Goal: Task Accomplishment & Management: Complete application form

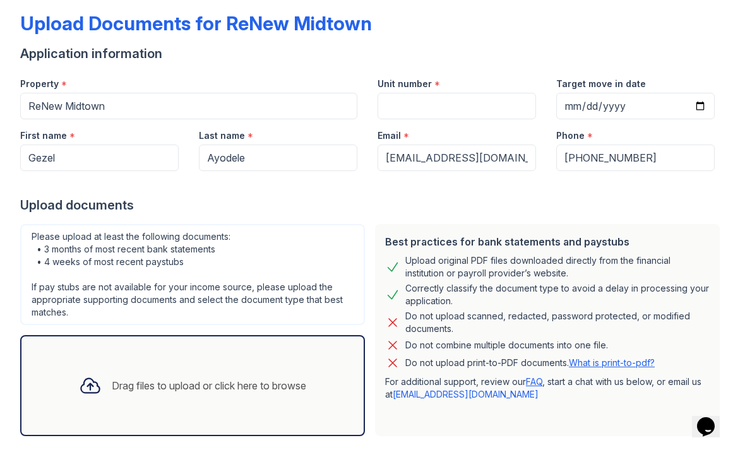
scroll to position [56, 0]
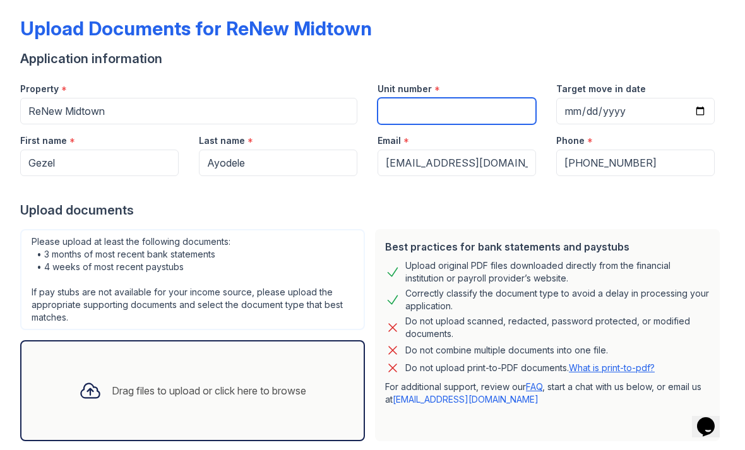
click at [488, 119] on input "Unit number" at bounding box center [457, 111] width 158 height 27
type input "638"
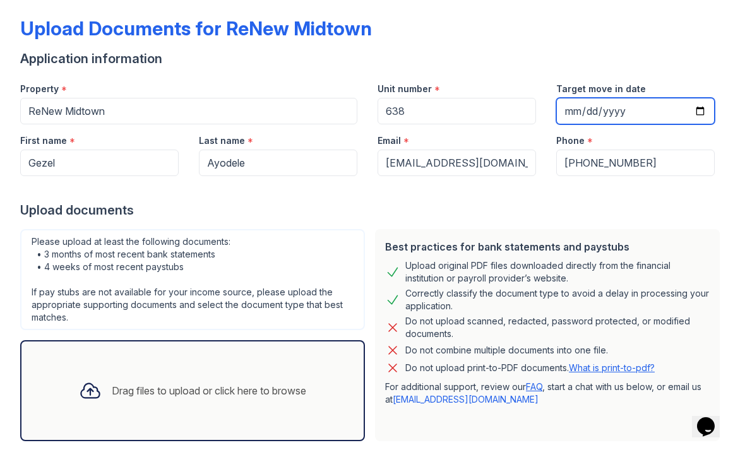
click at [646, 116] on input "Target move in date" at bounding box center [635, 111] width 158 height 27
type input "[DATE]"
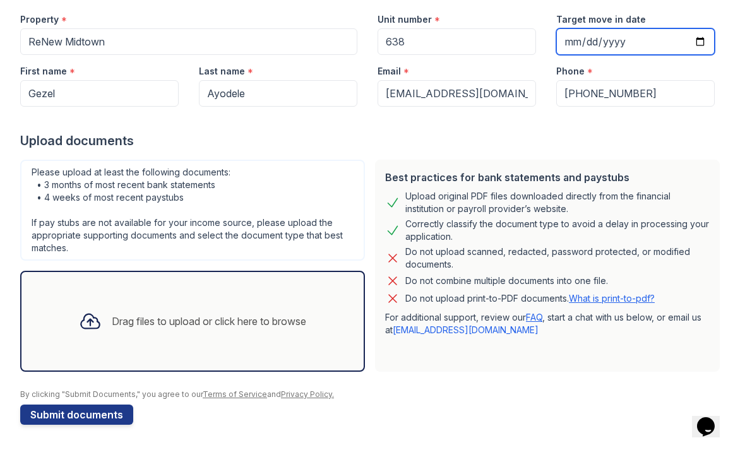
scroll to position [126, 0]
click at [209, 323] on div "Drag files to upload or click here to browse" at bounding box center [209, 321] width 194 height 15
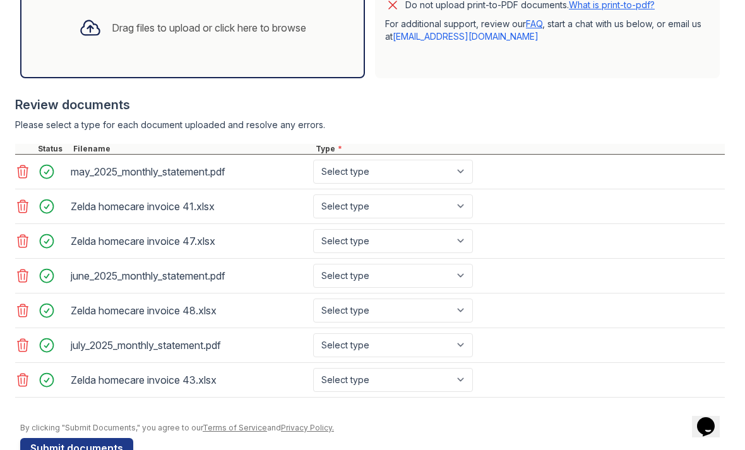
scroll to position [420, 0]
click at [441, 167] on select "Select type Paystub Bank Statement Offer Letter Tax Documents Benefit Award Let…" at bounding box center [393, 171] width 160 height 24
select select "bank_statement"
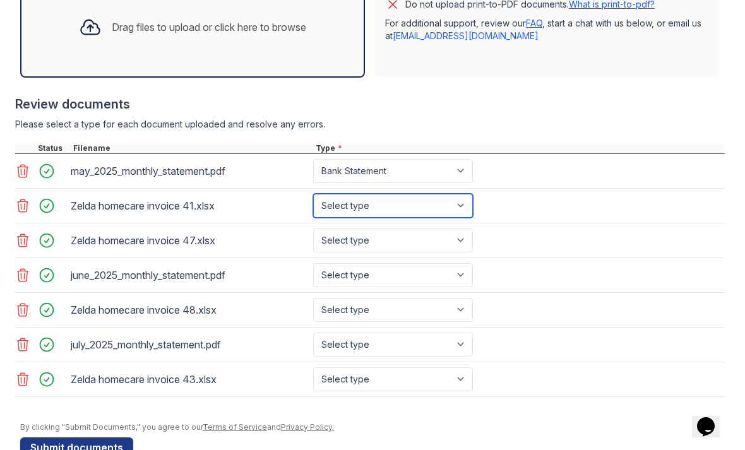
click at [457, 201] on select "Select type Paystub Bank Statement Offer Letter Tax Documents Benefit Award Let…" at bounding box center [393, 206] width 160 height 24
select select "paystub"
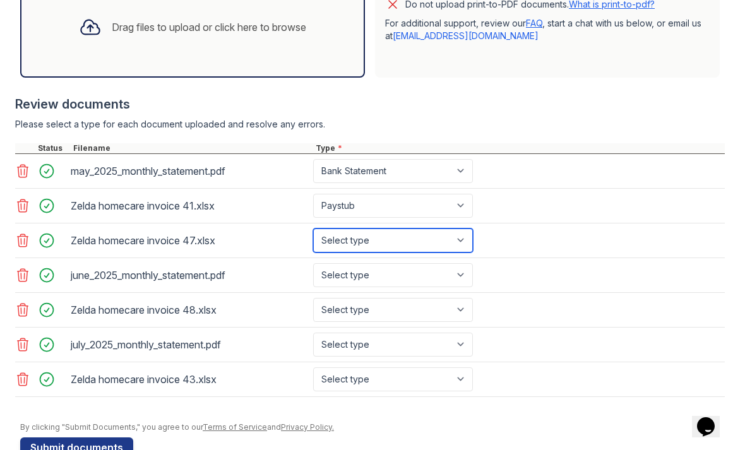
click at [431, 239] on select "Select type Paystub Bank Statement Offer Letter Tax Documents Benefit Award Let…" at bounding box center [393, 241] width 160 height 24
select select "paystub"
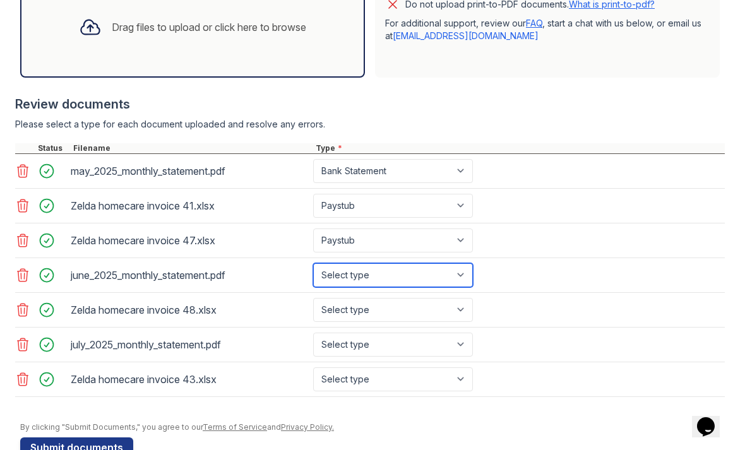
click at [400, 276] on select "Select type Paystub Bank Statement Offer Letter Tax Documents Benefit Award Let…" at bounding box center [393, 275] width 160 height 24
select select "bank_statement"
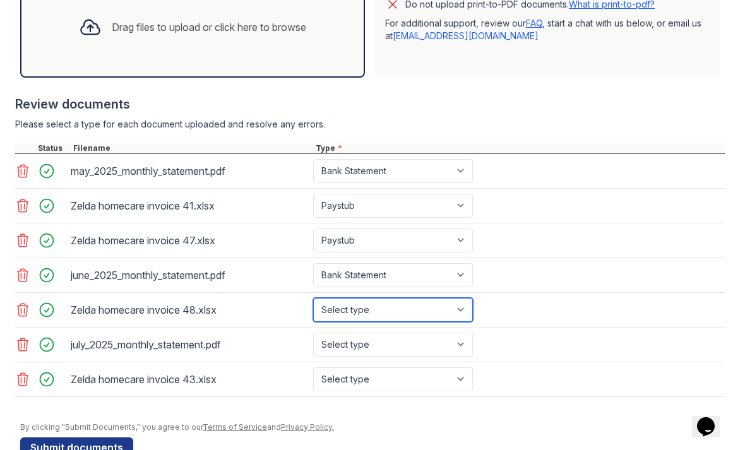
click at [412, 307] on select "Select type Paystub Bank Statement Offer Letter Tax Documents Benefit Award Let…" at bounding box center [393, 310] width 160 height 24
select select "paystub"
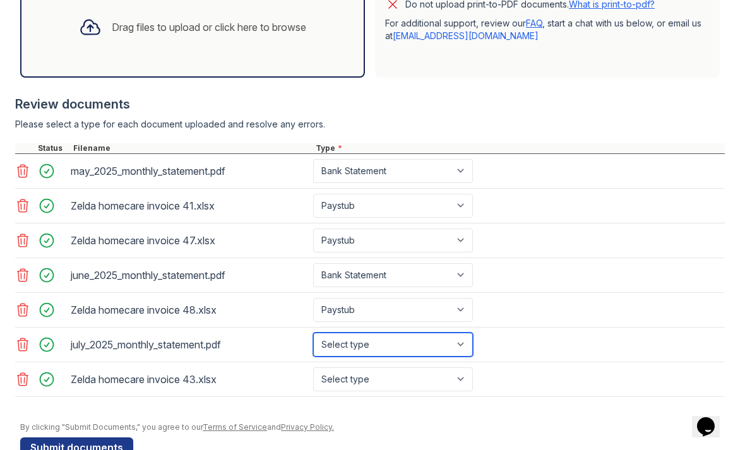
click at [402, 337] on select "Select type Paystub Bank Statement Offer Letter Tax Documents Benefit Award Let…" at bounding box center [393, 345] width 160 height 24
select select "bank_statement"
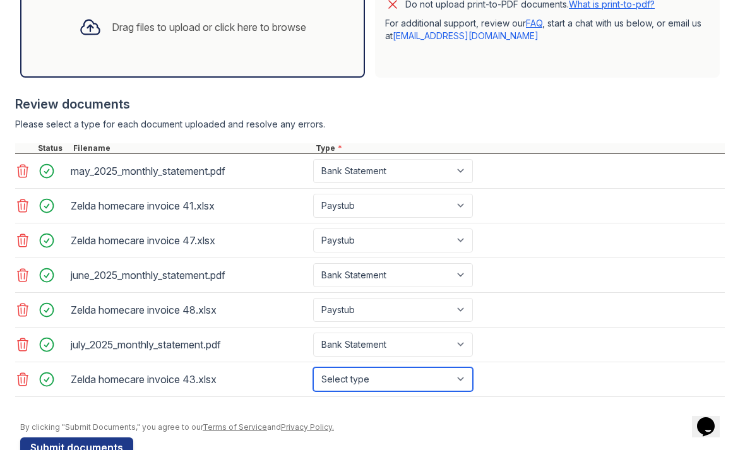
click at [391, 383] on select "Select type Paystub Bank Statement Offer Letter Tax Documents Benefit Award Let…" at bounding box center [393, 379] width 160 height 24
select select "paystub"
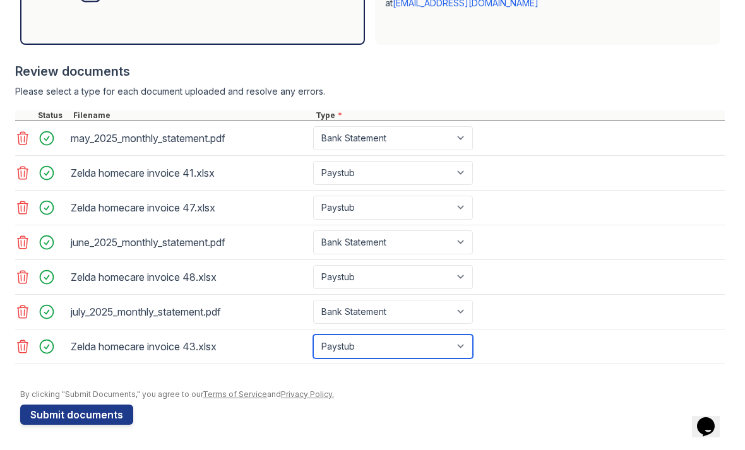
scroll to position [453, 0]
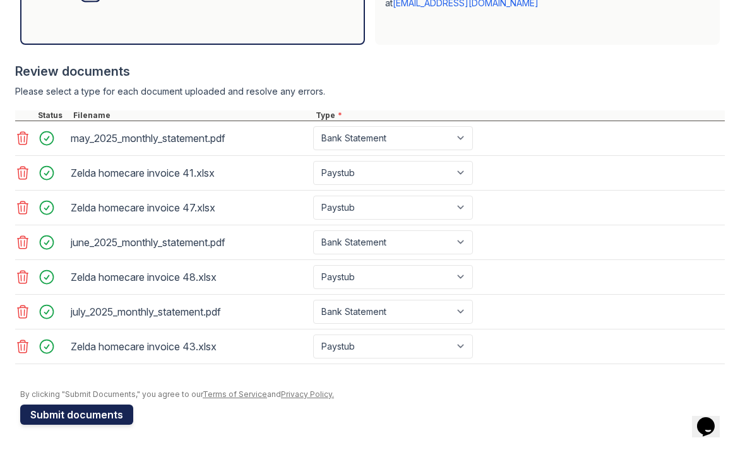
click at [67, 412] on button "Submit documents" at bounding box center [76, 415] width 113 height 20
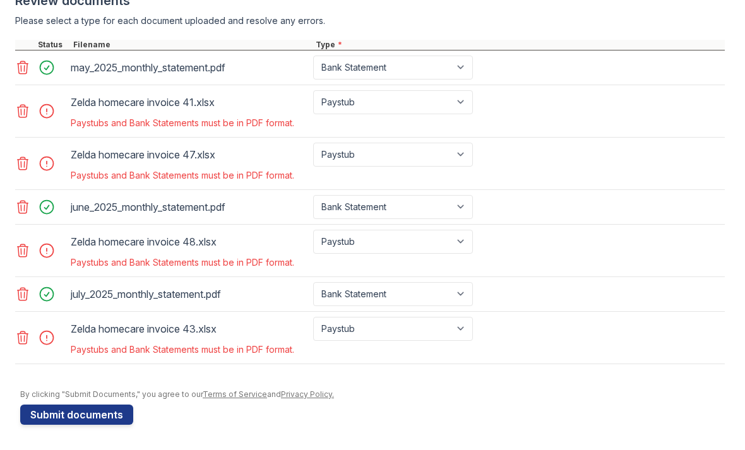
scroll to position [559, 0]
click at [426, 104] on select "Paystub Bank Statement Offer Letter Tax Documents Benefit Award Letter Investme…" at bounding box center [393, 102] width 160 height 24
click at [26, 109] on icon at bounding box center [22, 111] width 15 height 15
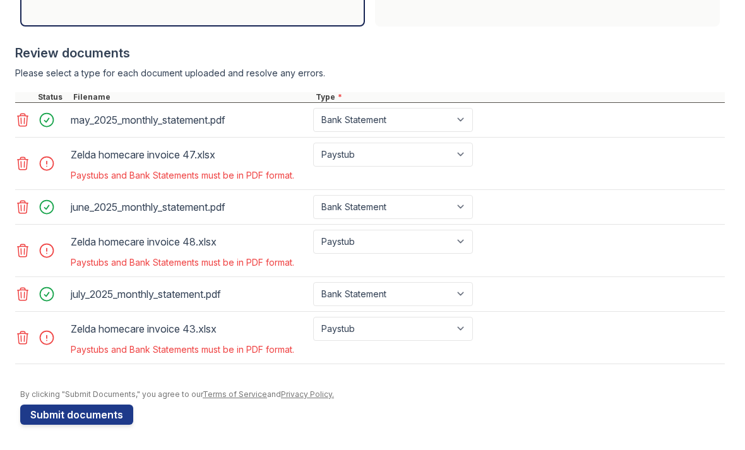
click at [23, 160] on icon at bounding box center [22, 163] width 15 height 15
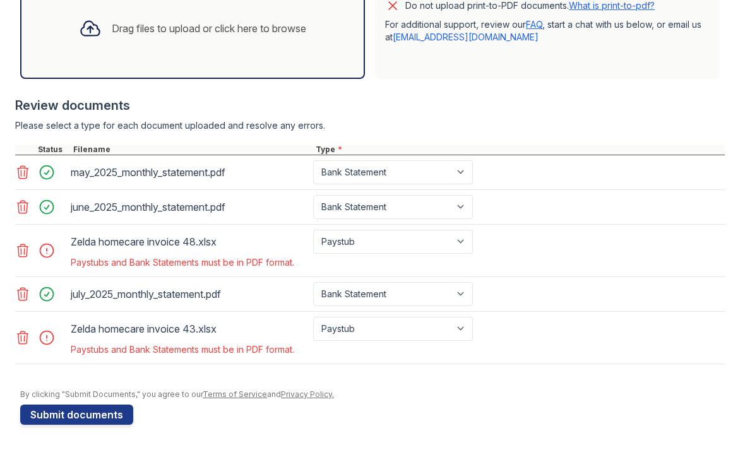
click at [27, 248] on icon at bounding box center [23, 250] width 11 height 13
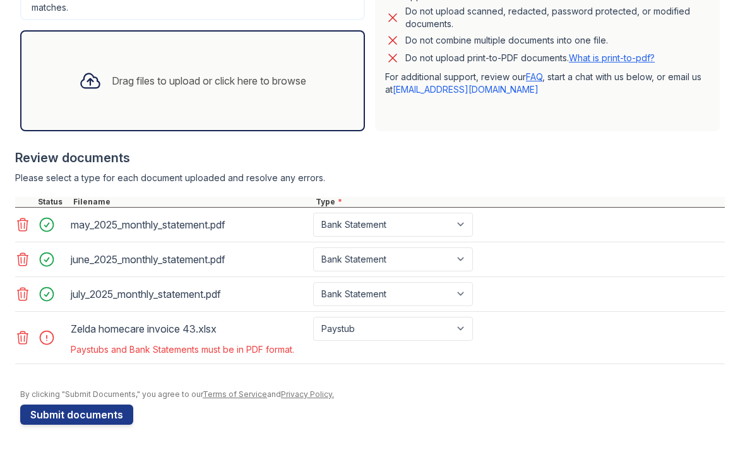
click at [31, 335] on link at bounding box center [24, 337] width 18 height 15
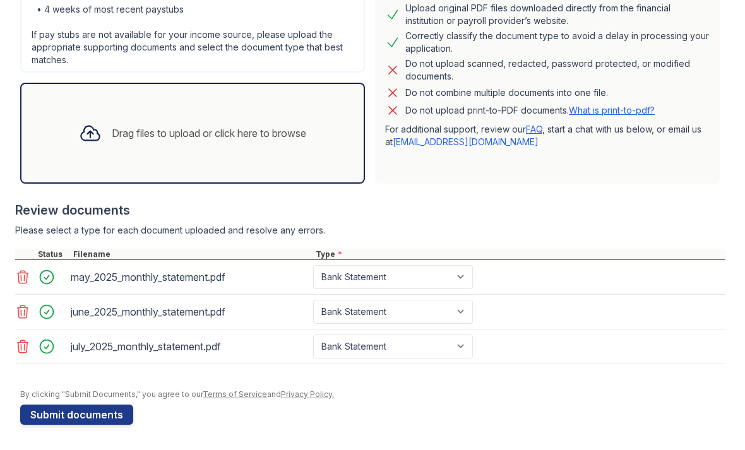
click at [135, 142] on div "Drag files to upload or click here to browse" at bounding box center [193, 133] width 248 height 43
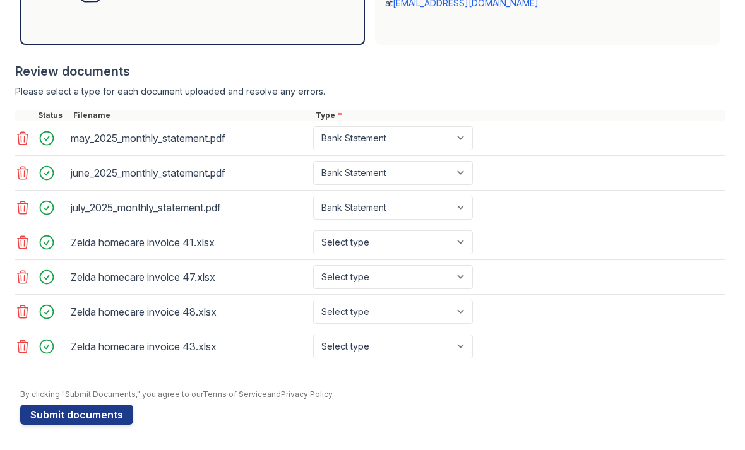
scroll to position [488, 0]
click at [23, 237] on icon at bounding box center [22, 242] width 15 height 15
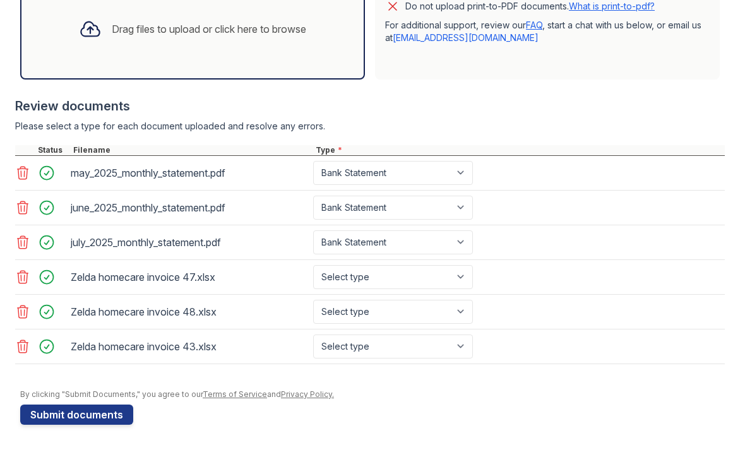
scroll to position [453, 0]
click at [21, 274] on icon at bounding box center [22, 277] width 15 height 15
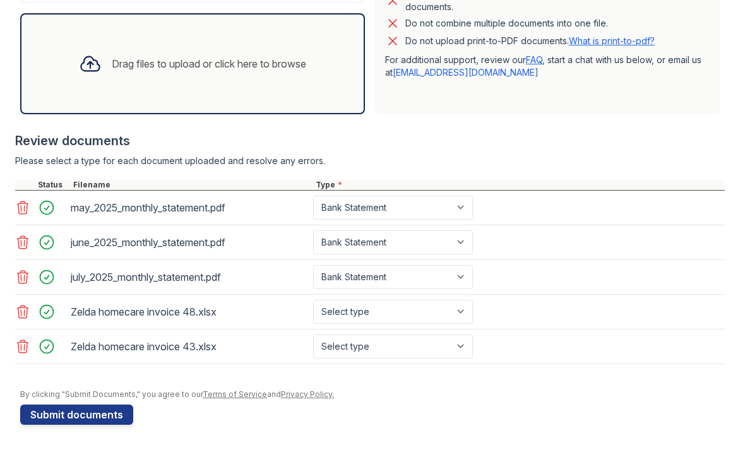
click at [22, 308] on icon at bounding box center [22, 311] width 15 height 15
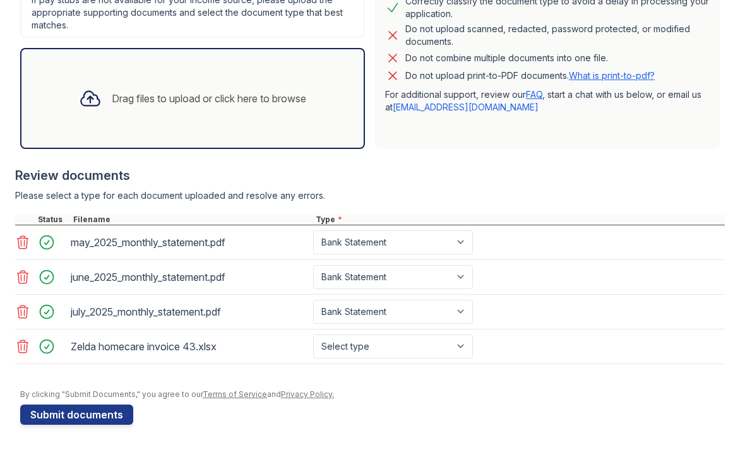
click at [26, 352] on icon at bounding box center [23, 346] width 11 height 13
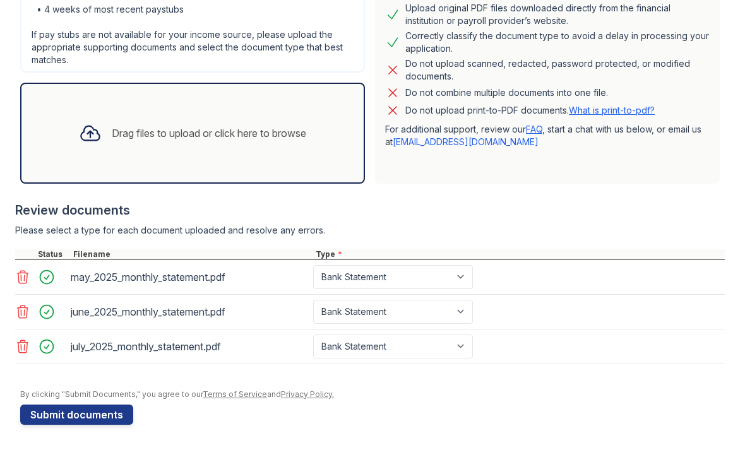
click at [131, 143] on div "Drag files to upload or click here to browse" at bounding box center [193, 133] width 248 height 43
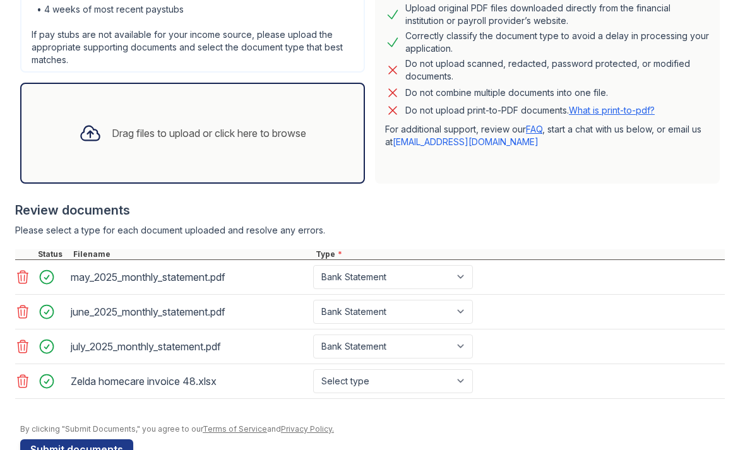
click at [128, 144] on div "Drag files to upload or click here to browse" at bounding box center [193, 133] width 248 height 43
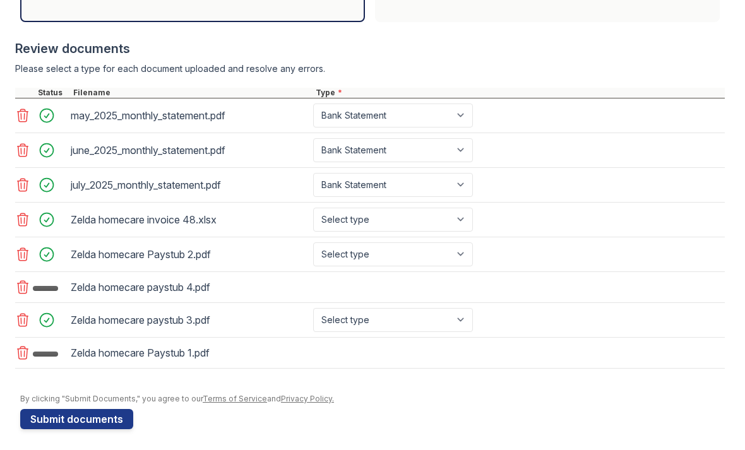
scroll to position [510, 0]
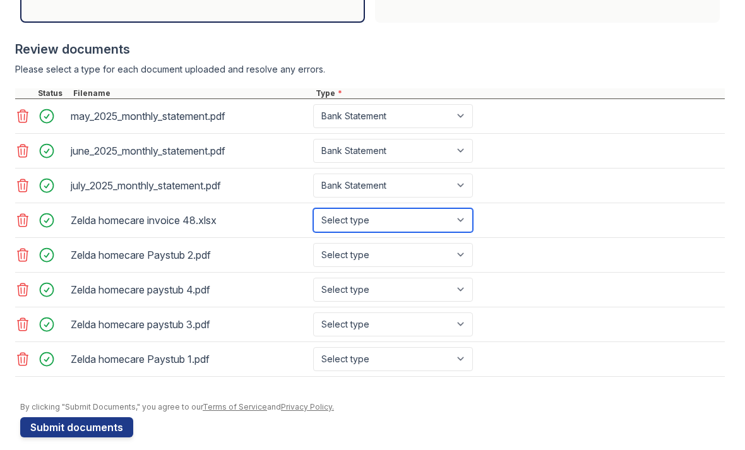
click at [437, 220] on select "Select type Paystub Bank Statement Offer Letter Tax Documents Benefit Award Let…" at bounding box center [393, 220] width 160 height 24
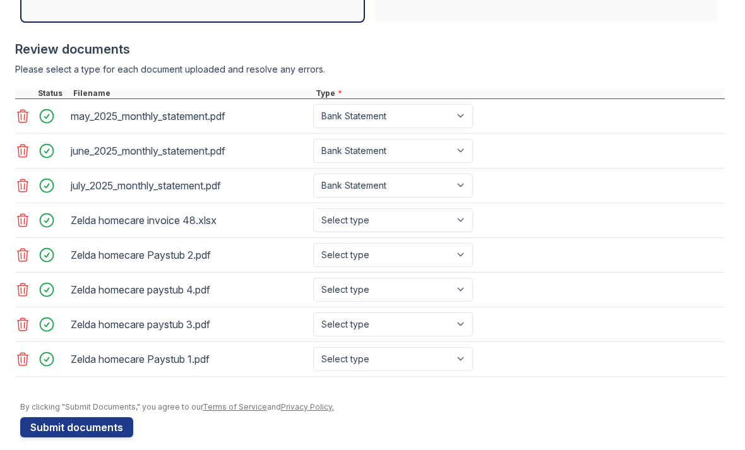
click at [33, 213] on div at bounding box center [50, 221] width 35 height 18
click at [29, 224] on icon at bounding box center [22, 220] width 15 height 15
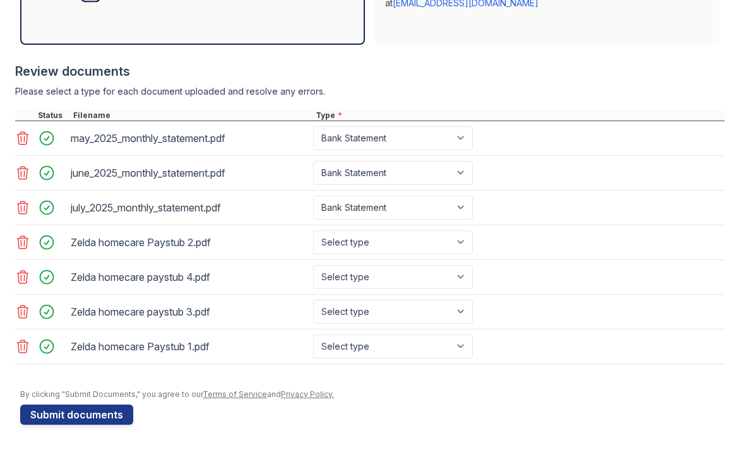
scroll to position [488, 0]
click at [430, 247] on select "Select type Paystub Bank Statement Offer Letter Tax Documents Benefit Award Let…" at bounding box center [393, 242] width 160 height 24
select select "paystub"
click at [414, 278] on select "Select type Paystub Bank Statement Offer Letter Tax Documents Benefit Award Let…" at bounding box center [393, 277] width 160 height 24
select select "paystub"
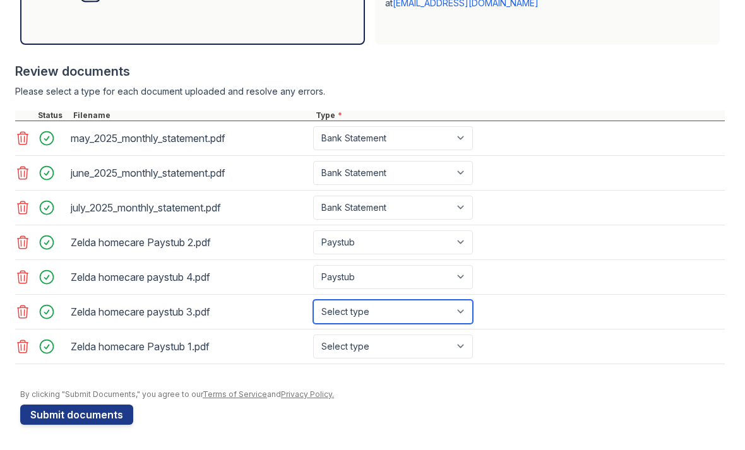
click at [386, 307] on select "Select type Paystub Bank Statement Offer Letter Tax Documents Benefit Award Let…" at bounding box center [393, 312] width 160 height 24
select select "paystub"
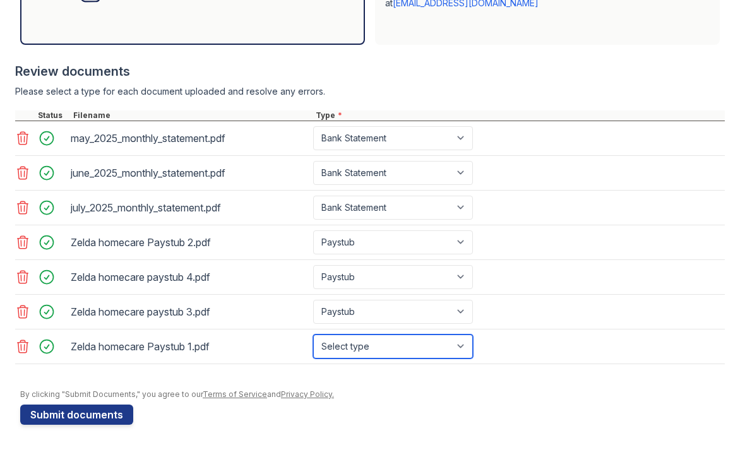
click at [362, 352] on select "Select type Paystub Bank Statement Offer Letter Tax Documents Benefit Award Let…" at bounding box center [393, 347] width 160 height 24
select select "paystub"
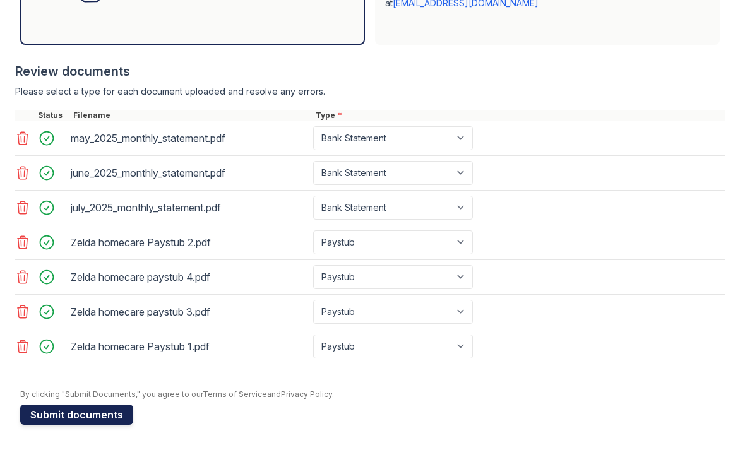
click at [71, 415] on button "Submit documents" at bounding box center [76, 415] width 113 height 20
